Goal: Information Seeking & Learning: Learn about a topic

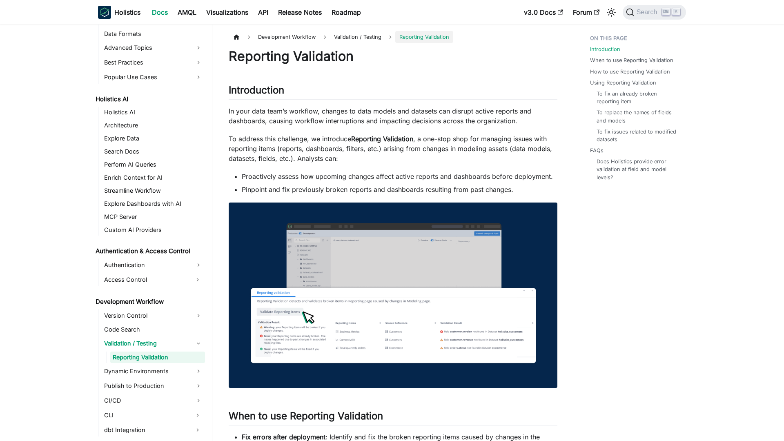
scroll to position [358, 0]
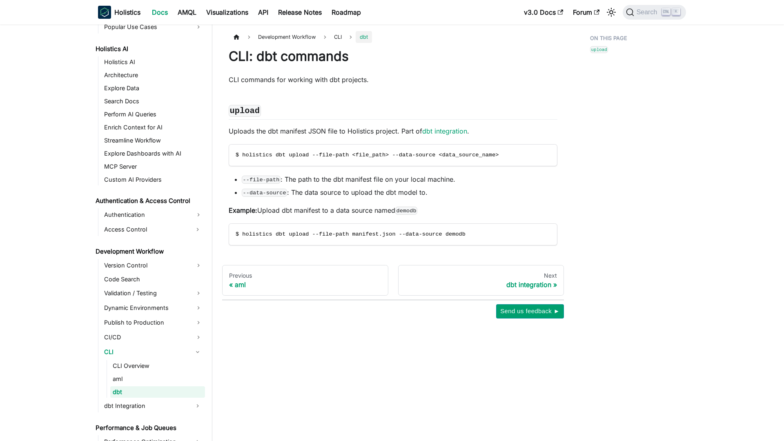
scroll to position [443, 0]
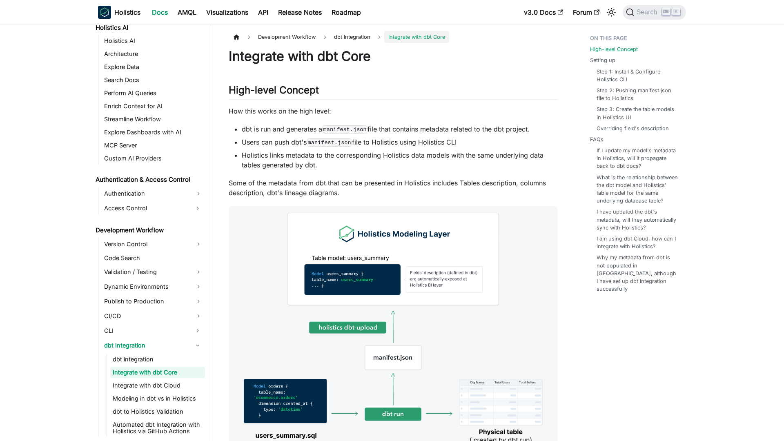
scroll to position [445, 0]
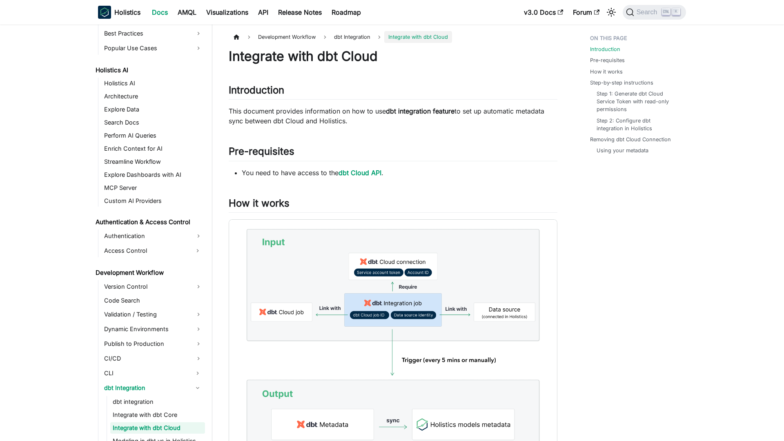
scroll to position [458, 0]
